Goal: Task Accomplishment & Management: Manage account settings

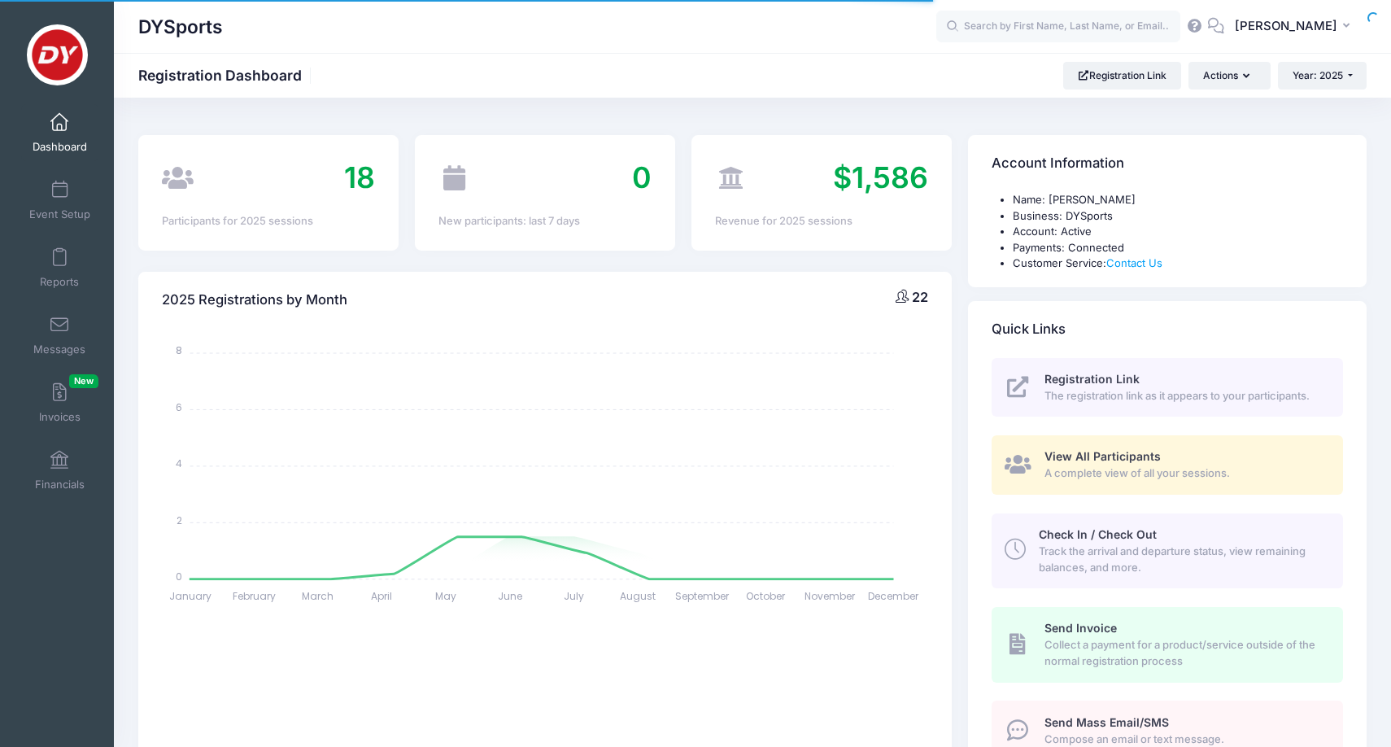
select select
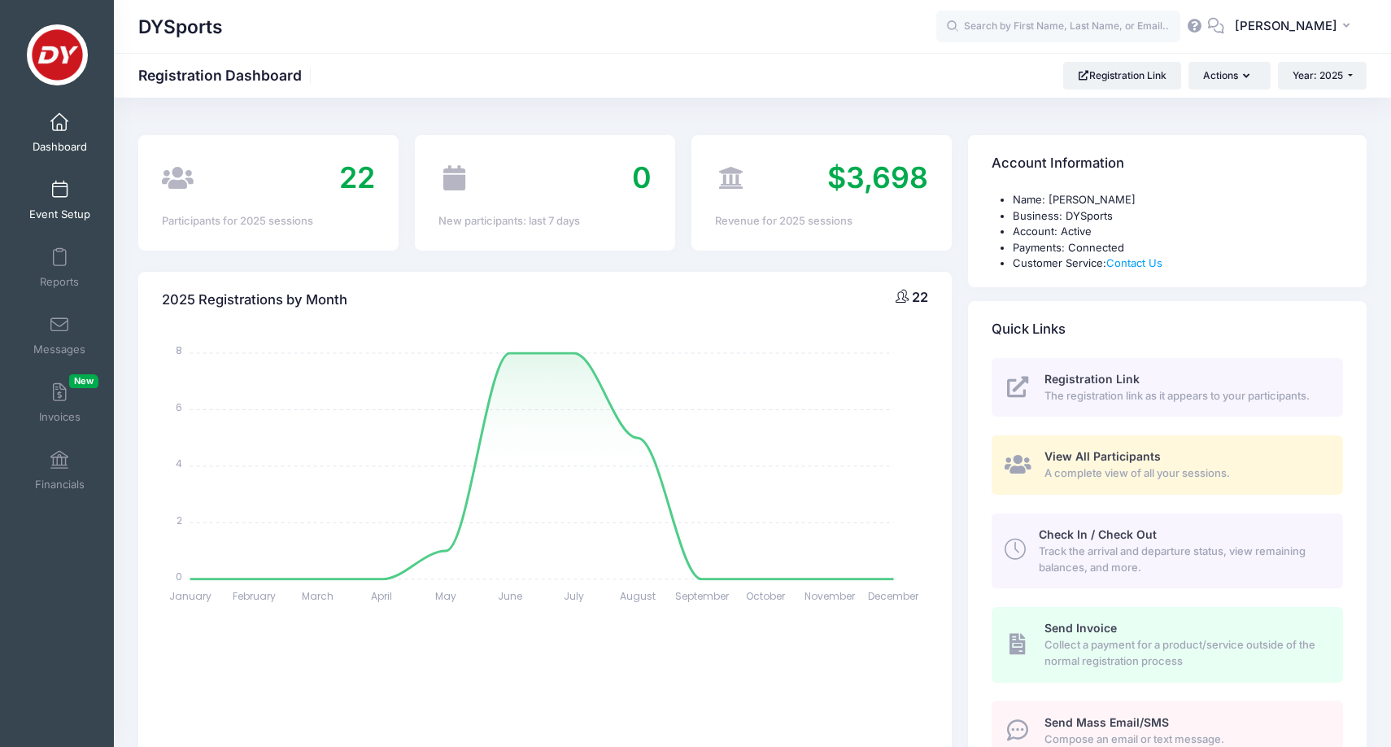
click at [72, 198] on link "Event Setup" at bounding box center [59, 200] width 77 height 57
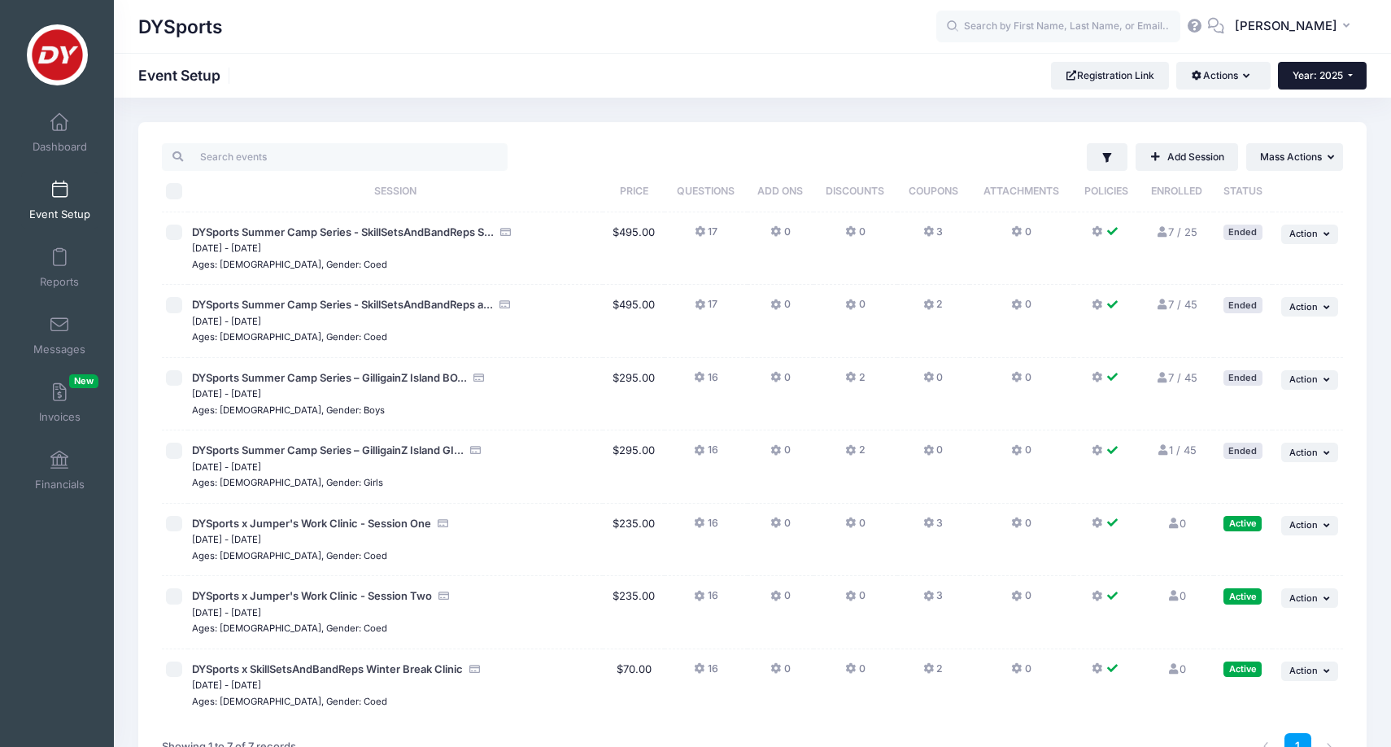
click at [1345, 81] on button "Year: 2025" at bounding box center [1322, 76] width 89 height 28
click at [1307, 126] on link "Year: 2025" at bounding box center [1331, 127] width 106 height 21
click at [1315, 81] on span "Year: 2025" at bounding box center [1318, 75] width 50 height 12
click at [1315, 100] on link "Year: 2026" at bounding box center [1331, 106] width 106 height 21
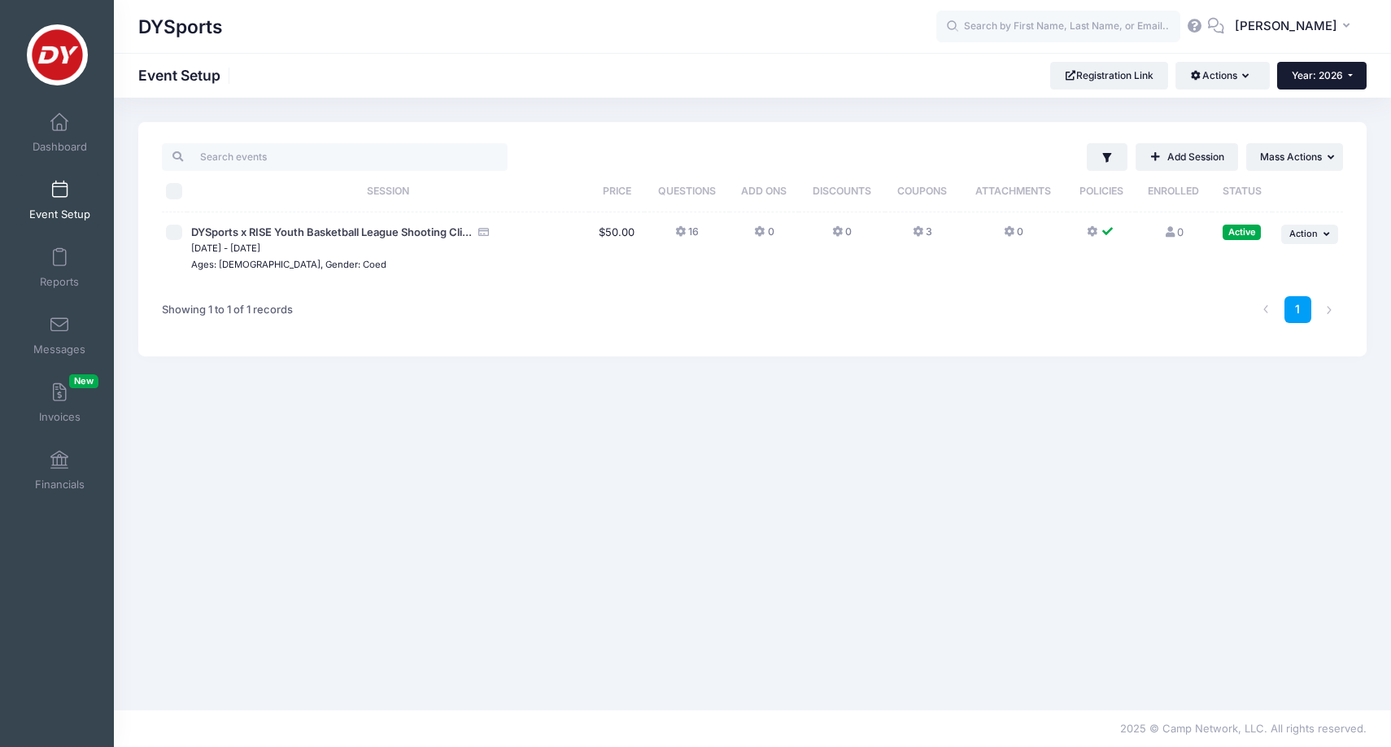
click at [1334, 69] on span "Year: 2026" at bounding box center [1317, 75] width 51 height 12
click at [1313, 125] on link "Year: 2025" at bounding box center [1330, 127] width 106 height 21
